Goal: Task Accomplishment & Management: Manage account settings

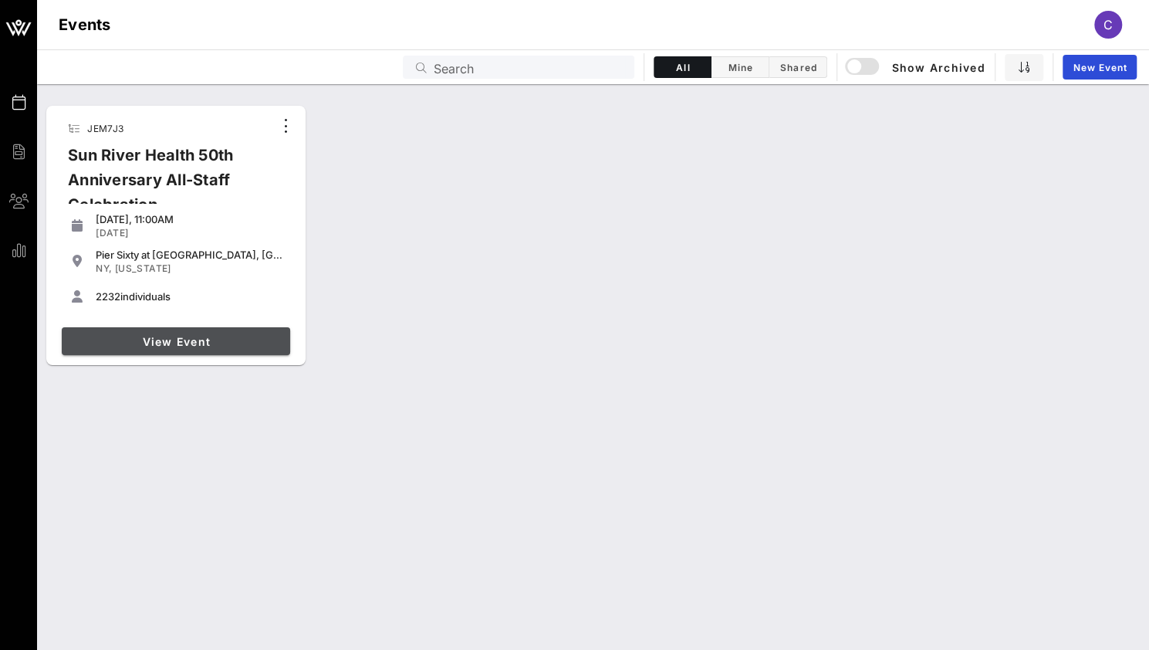
click at [194, 346] on span "View Event" at bounding box center [176, 341] width 216 height 13
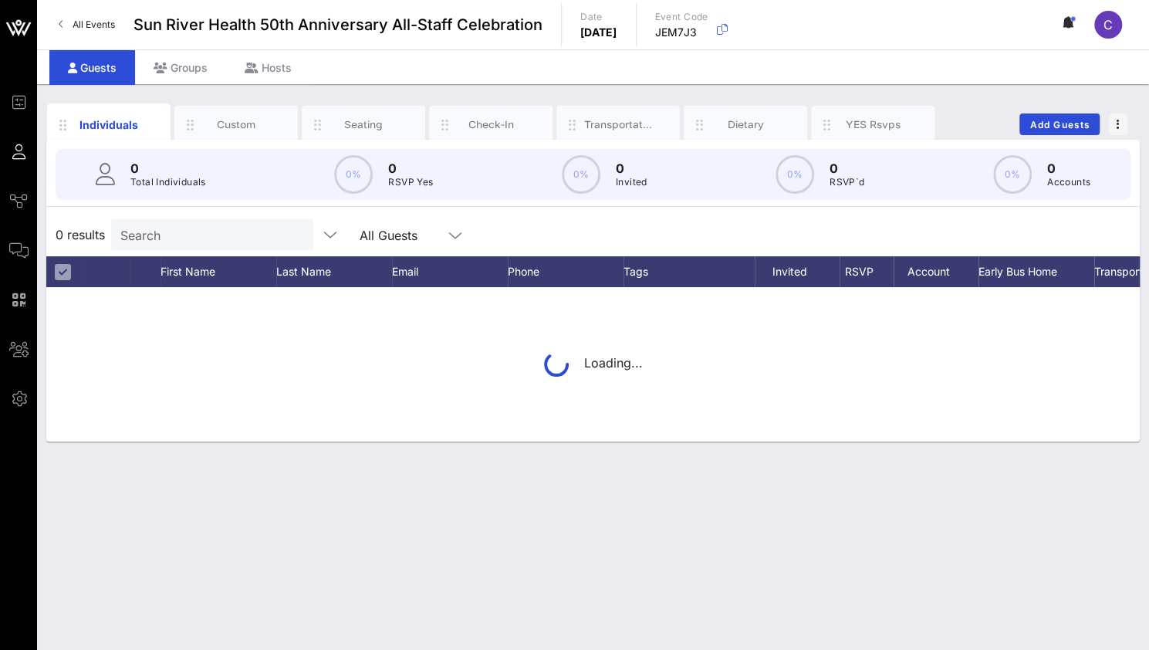
click at [202, 238] on input "Search" at bounding box center [210, 235] width 181 height 20
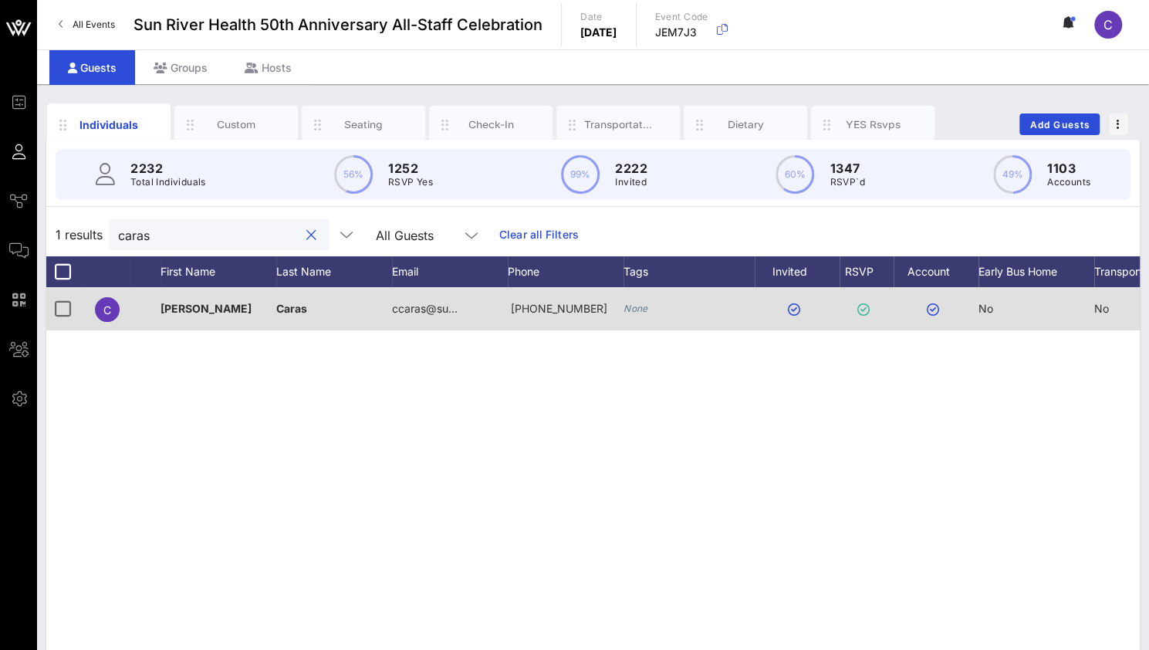
type input "caras"
click at [228, 306] on div "[PERSON_NAME]" at bounding box center [218, 308] width 116 height 43
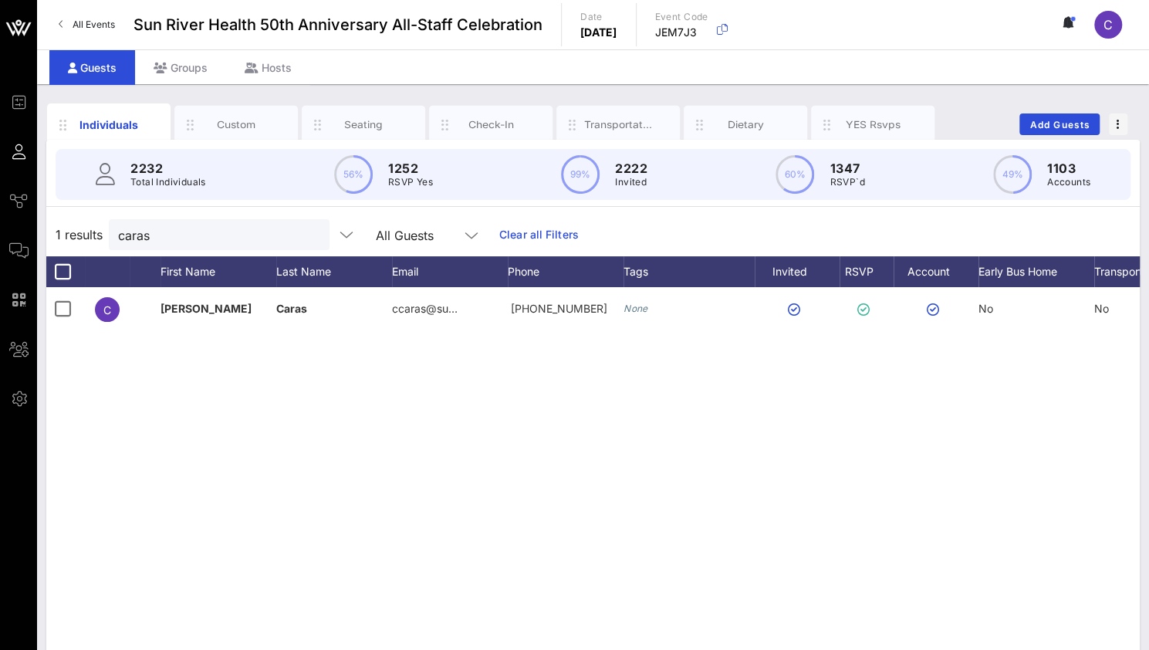
scroll to position [0, 109]
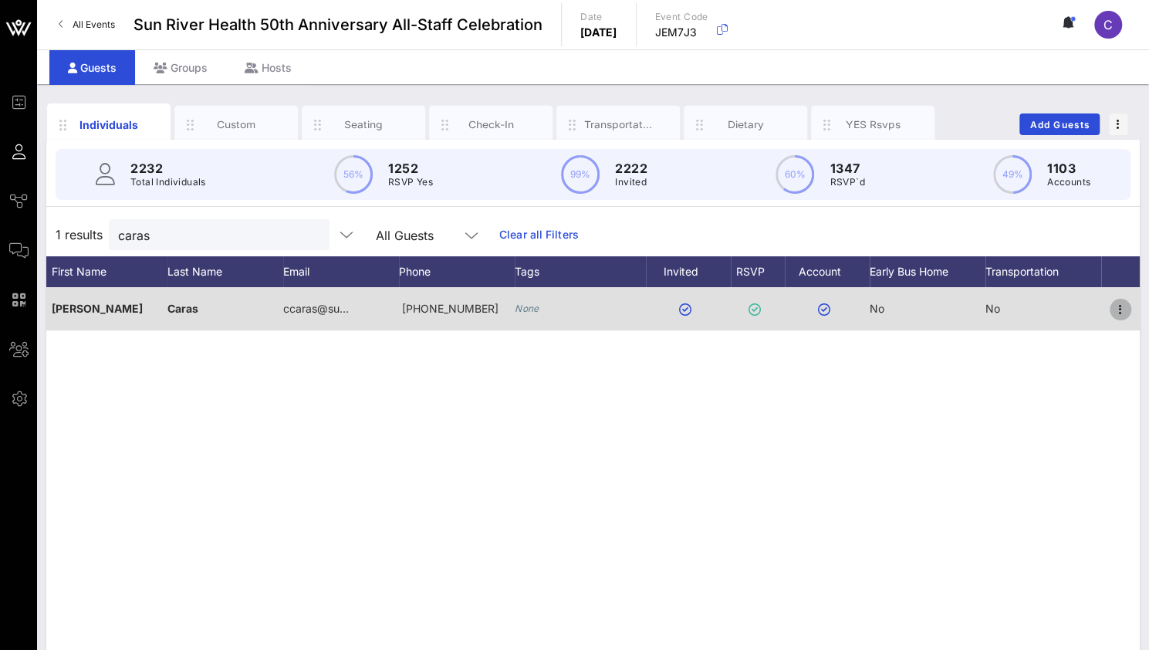
click at [1116, 302] on icon "button" at bounding box center [1120, 309] width 19 height 19
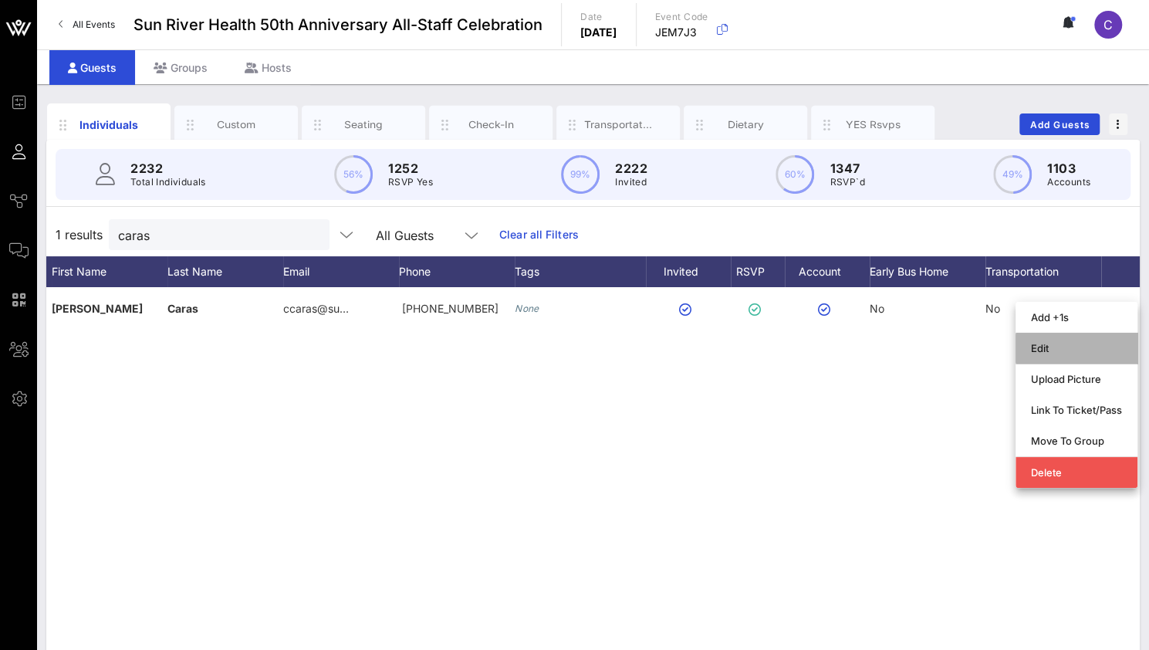
click at [1061, 343] on div "Edit" at bounding box center [1076, 348] width 91 height 12
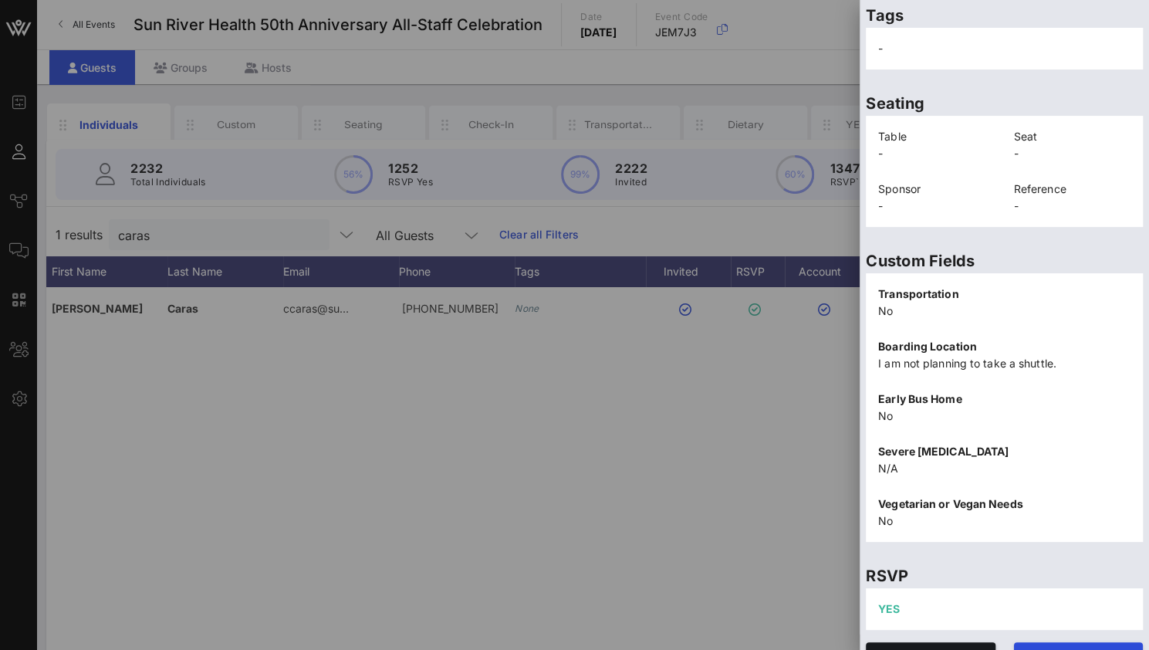
scroll to position [294, 0]
click at [884, 305] on p "No" at bounding box center [1004, 310] width 252 height 17
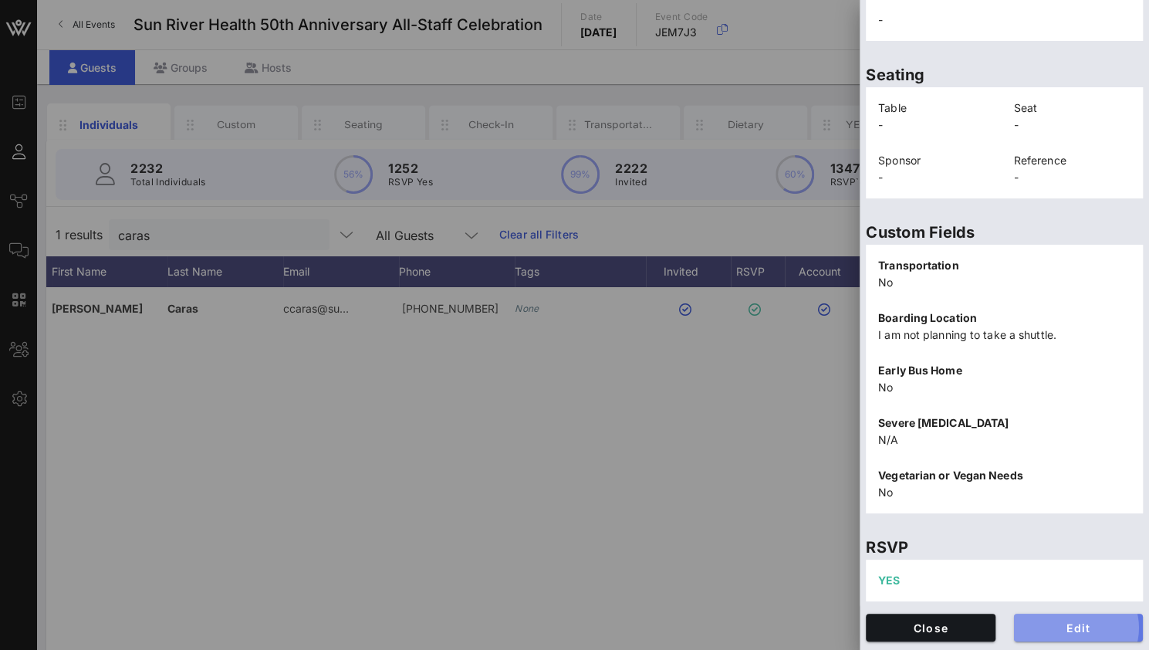
click at [1056, 628] on span "Edit" at bounding box center [1078, 627] width 105 height 13
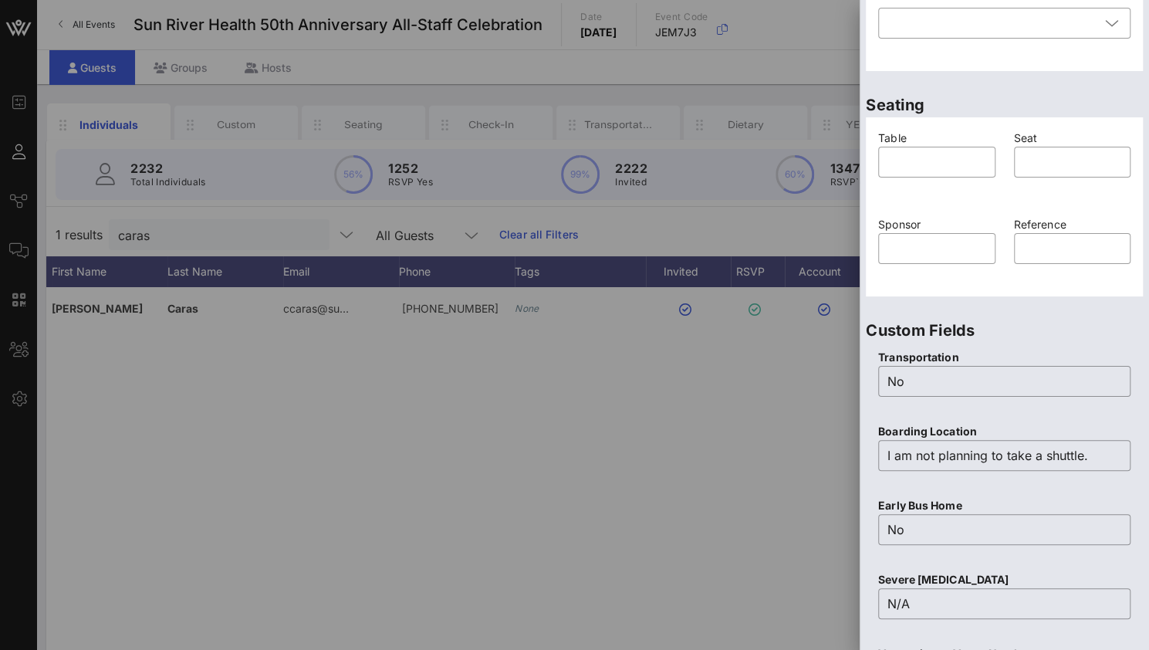
scroll to position [424, 0]
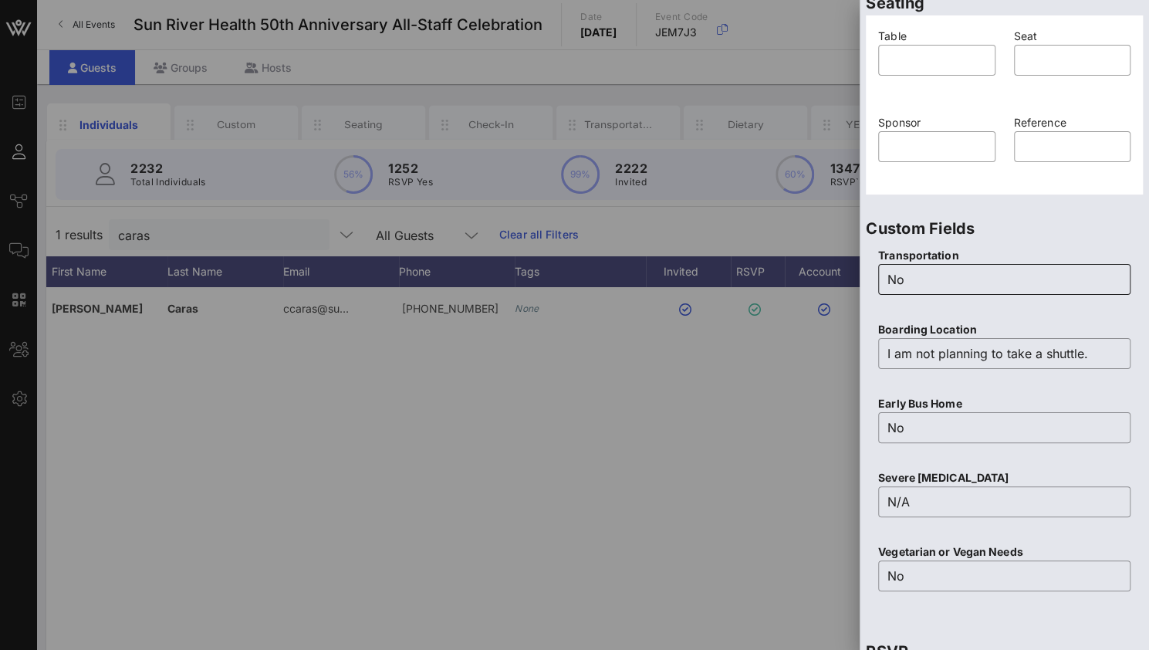
click at [926, 285] on input "No" at bounding box center [1004, 279] width 234 height 25
click at [934, 358] on input "I am not planning to take a shuttle." at bounding box center [1004, 353] width 234 height 25
click at [931, 421] on input "No" at bounding box center [1004, 427] width 234 height 25
click at [742, 430] on div at bounding box center [574, 325] width 1149 height 650
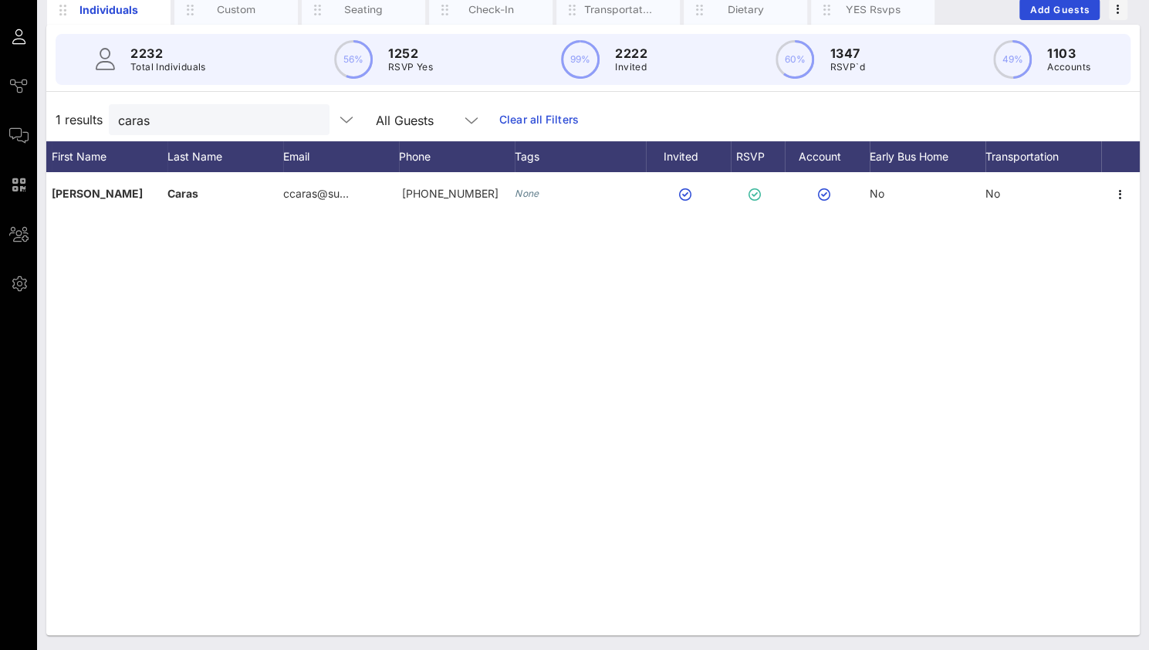
scroll to position [0, 0]
